Goal: Information Seeking & Learning: Learn about a topic

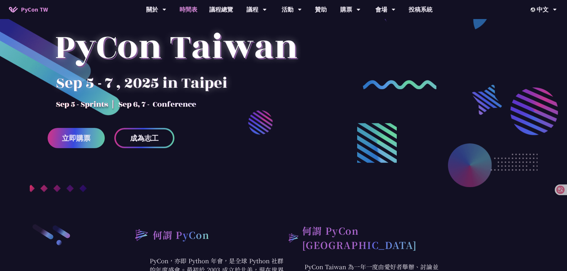
click at [189, 11] on link "時間表" at bounding box center [188, 9] width 30 height 19
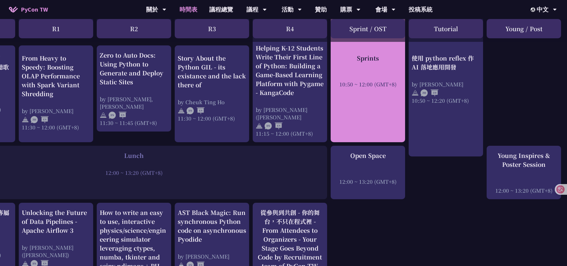
scroll to position [327, 65]
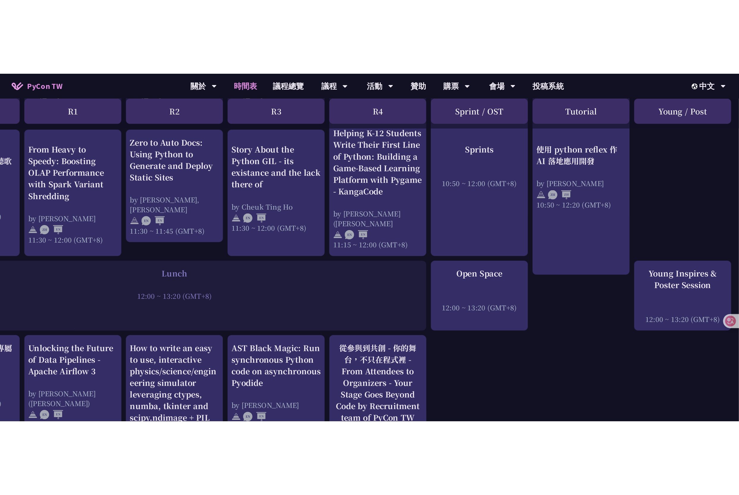
scroll to position [327, 0]
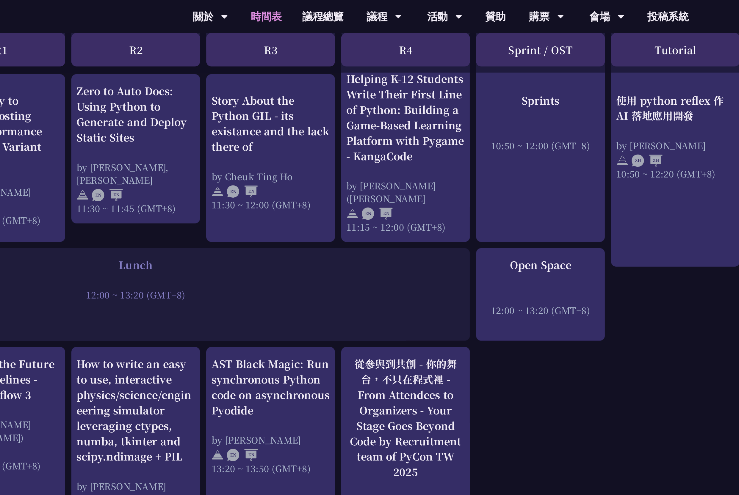
click at [472, 216] on div "An Introduction to the GIL for Python Beginners: Disabling It in Python 3.13 an…" at bounding box center [369, 284] width 739 height 981
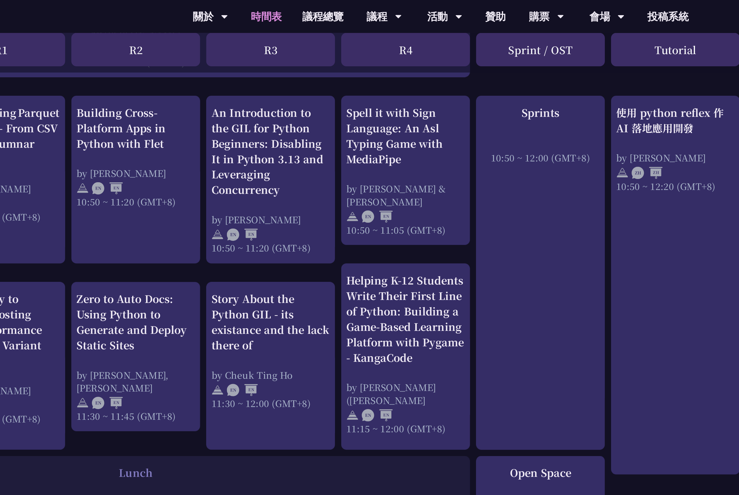
scroll to position [207, 0]
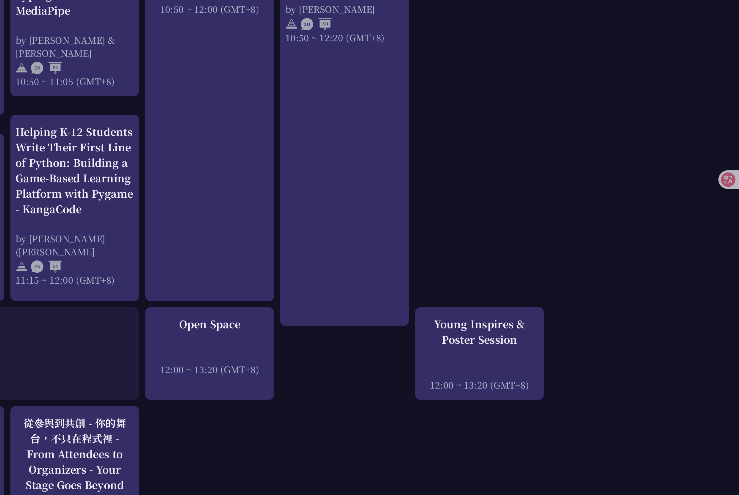
click at [564, 271] on div "Young Inspires & Poster Session" at bounding box center [588, 278] width 68 height 18
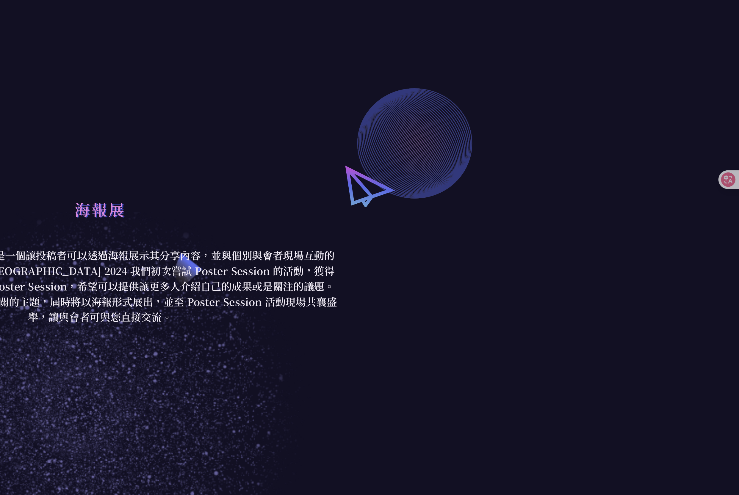
click at [566, 256] on div "海報展 Poster Session（海報展） 是一個讓投稿者可以透過海報展示其分享內容，並與個別與會者現場互動的一種展示形式。在 PyCon [GEOGRA…" at bounding box center [369, 236] width 739 height 400
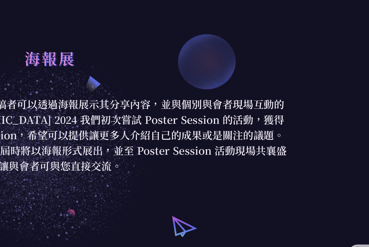
click at [311, 89] on div "海報展" at bounding box center [184, 83] width 277 height 31
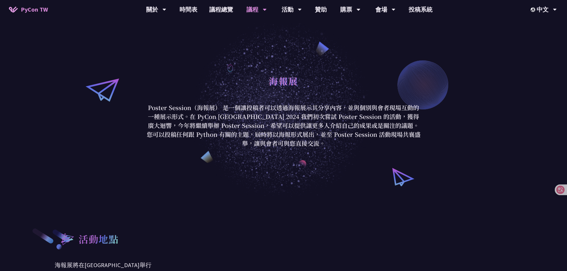
click at [274, 98] on div "海報展" at bounding box center [283, 87] width 277 height 31
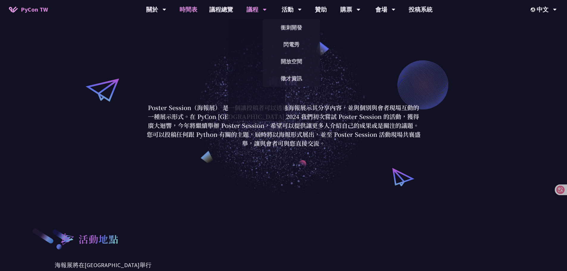
click at [190, 13] on link "時間表" at bounding box center [188, 9] width 30 height 19
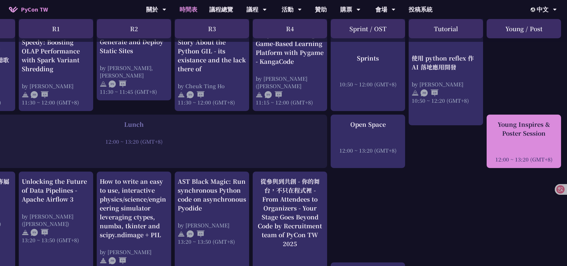
scroll to position [356, 0]
click at [529, 147] on div at bounding box center [523, 151] width 68 height 9
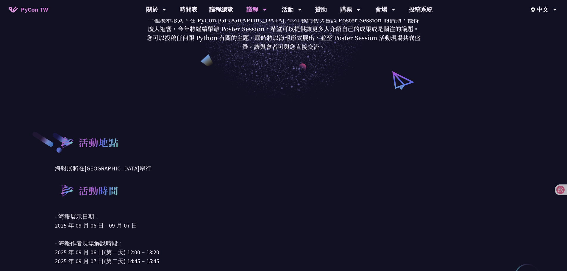
scroll to position [119, 0]
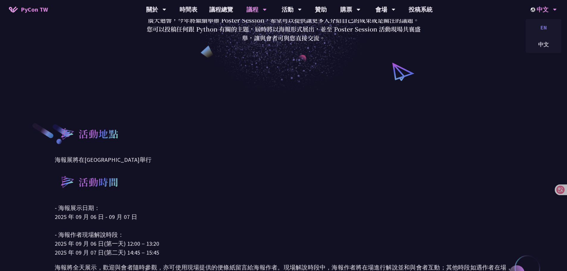
click at [547, 25] on div "EN" at bounding box center [543, 28] width 36 height 14
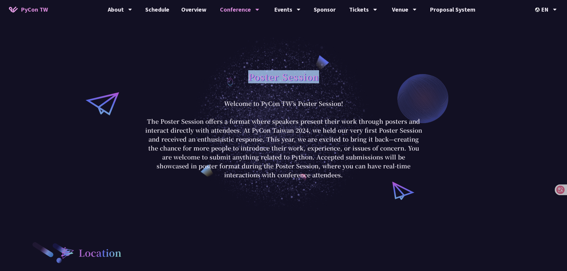
drag, startPoint x: 253, startPoint y: 80, endPoint x: 336, endPoint y: 77, distance: 83.0
click at [336, 77] on div "Poster Session" at bounding box center [283, 83] width 277 height 31
copy h1 "Poster Session"
click at [234, 56] on div "Poster Session Welcome to PyCon TW's Poster Session! The Poster Session offers …" at bounding box center [283, 124] width 567 height 176
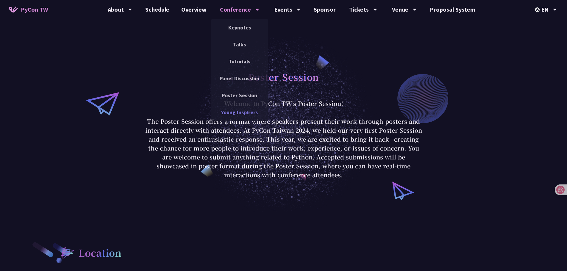
click at [246, 111] on link "Young Inspirers" at bounding box center [239, 112] width 57 height 14
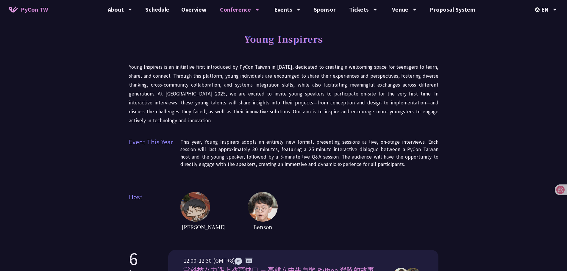
click at [269, 46] on h1 "Young Inspirers" at bounding box center [283, 39] width 79 height 18
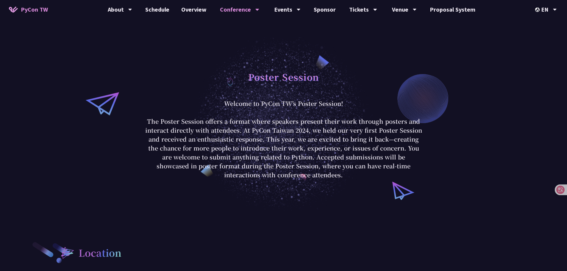
scroll to position [101, 0]
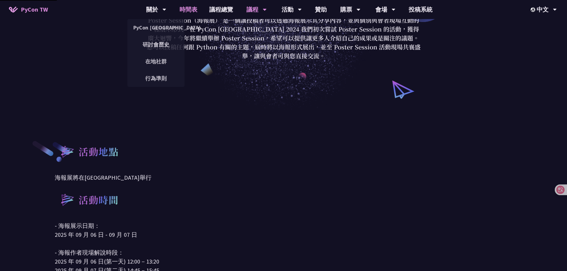
click at [188, 10] on link "時間表" at bounding box center [188, 9] width 30 height 19
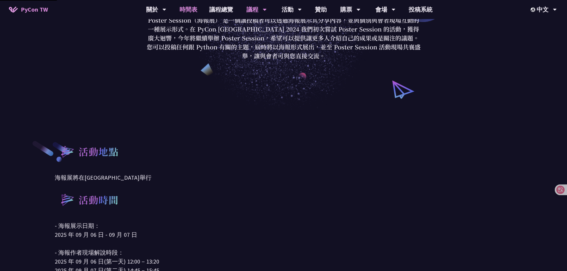
click at [185, 15] on link "時間表" at bounding box center [188, 9] width 30 height 19
click at [189, 12] on link "時間表" at bounding box center [188, 9] width 30 height 19
click at [124, 70] on div "海報展 Poster Session（海報展） 是一個讓投稿者可以透過海報展示其分享內容，並與個別與會者現場互動的一種展示形式。在 PyCon [GEOGRA…" at bounding box center [283, 23] width 567 height 176
click at [220, 64] on div "海報展 Poster Session（海報展） 是一個讓投稿者可以透過海報展示其分享內容，並與個別與會者現場互動的一種展示形式。在 PyCon [GEOGRA…" at bounding box center [283, 23] width 567 height 176
click at [192, 8] on link "時間表" at bounding box center [188, 9] width 30 height 19
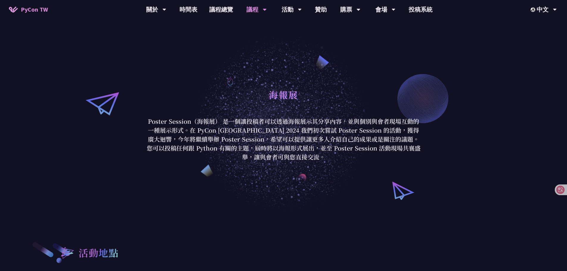
click at [256, 50] on div "海報展 Poster Session（海報展） 是一個讓投稿者可以透過海報展示其分享內容，並與個別與會者現場互動的一種展示形式。在 PyCon [GEOGRA…" at bounding box center [283, 124] width 567 height 176
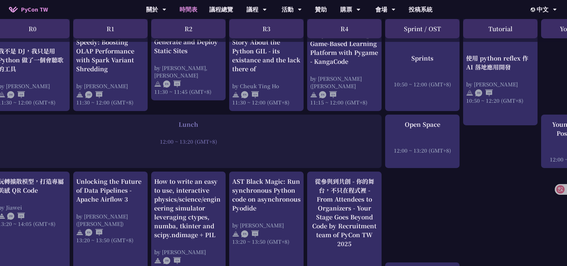
scroll to position [356, 65]
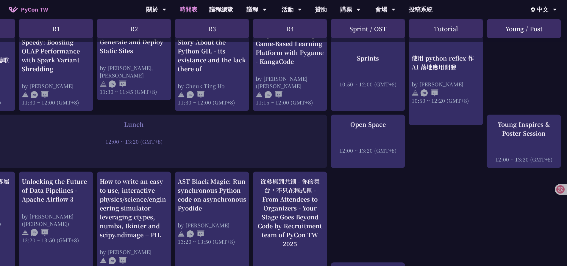
click at [469, 196] on div "An Introduction to the GIL for Python Beginners: Disabling It in Python 3.13 an…" at bounding box center [251, 255] width 632 height 981
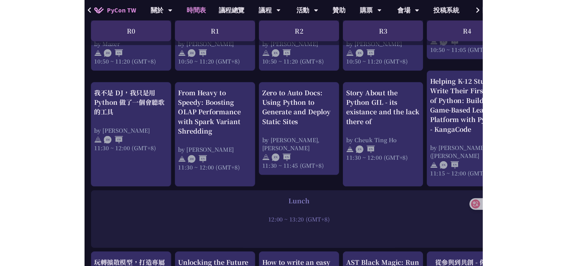
scroll to position [266, 0]
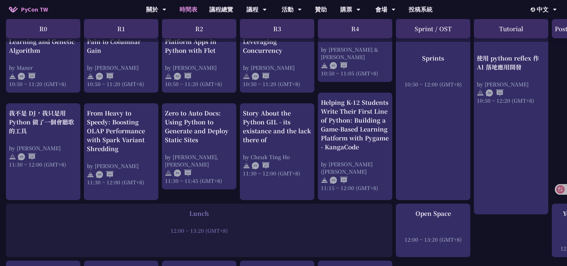
drag, startPoint x: 339, startPoint y: 233, endPoint x: 242, endPoint y: 244, distance: 98.5
click at [276, 240] on div "Lunch 12:00 ~ 13:20 (GMT+8)" at bounding box center [199, 231] width 386 height 54
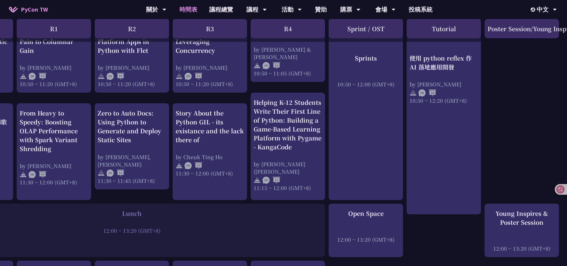
scroll to position [266, 78]
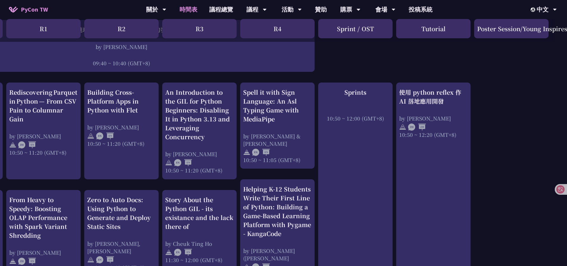
scroll to position [177, 78]
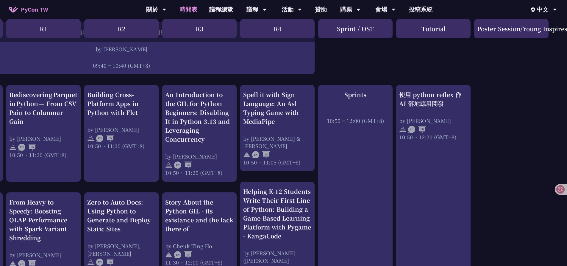
click at [521, 35] on div "Poster Session/Young Inspires" at bounding box center [511, 28] width 74 height 19
click at [548, 32] on div "Poster Session/Young Inspires" at bounding box center [511, 28] width 74 height 19
click at [531, 32] on div "Poster Session/Young Inspires" at bounding box center [511, 28] width 74 height 19
drag, startPoint x: 480, startPoint y: 29, endPoint x: 546, endPoint y: 37, distance: 66.3
click at [546, 33] on div "Poster Session/Young Inspires" at bounding box center [511, 28] width 74 height 19
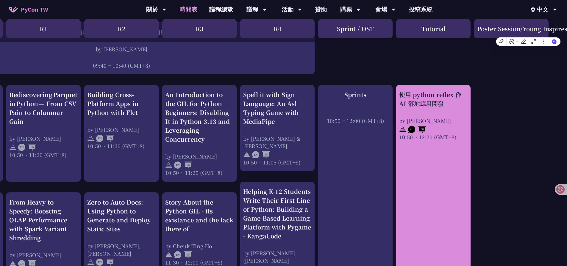
drag, startPoint x: 526, startPoint y: 85, endPoint x: 453, endPoint y: 183, distance: 122.4
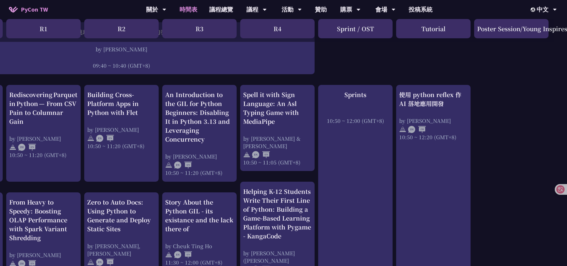
drag, startPoint x: 515, startPoint y: 169, endPoint x: 499, endPoint y: 126, distance: 45.4
